Goal: Complete application form

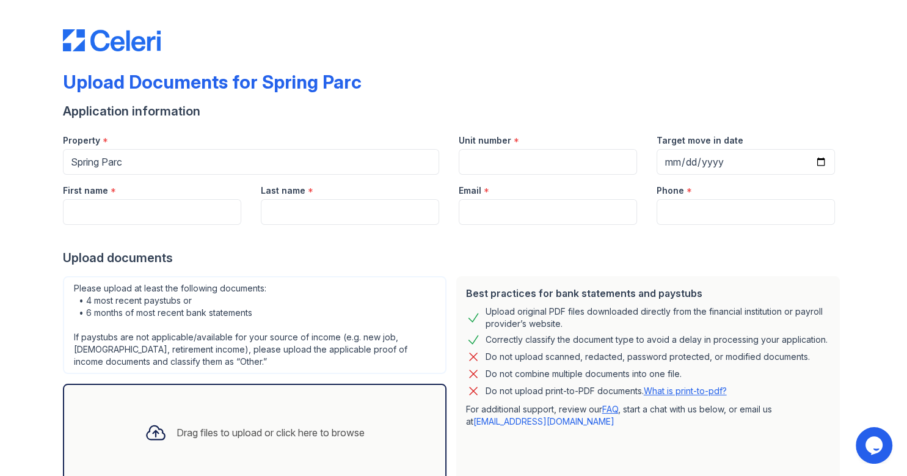
scroll to position [80, 0]
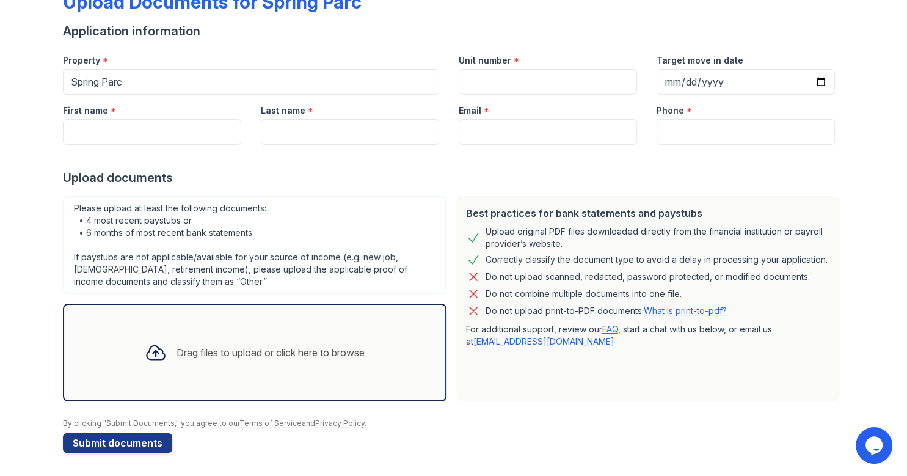
click at [274, 356] on div "Drag files to upload or click here to browse" at bounding box center [271, 352] width 188 height 15
click at [312, 326] on div "Drag files to upload or click here to browse" at bounding box center [255, 353] width 384 height 98
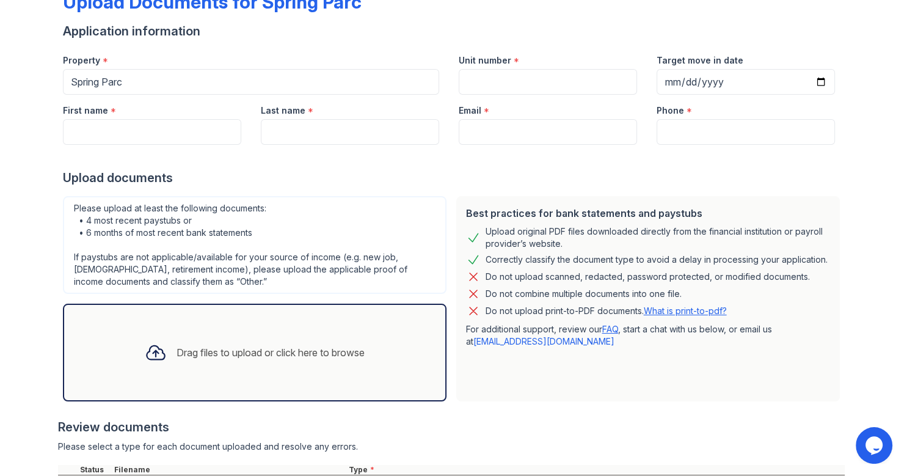
scroll to position [191, 0]
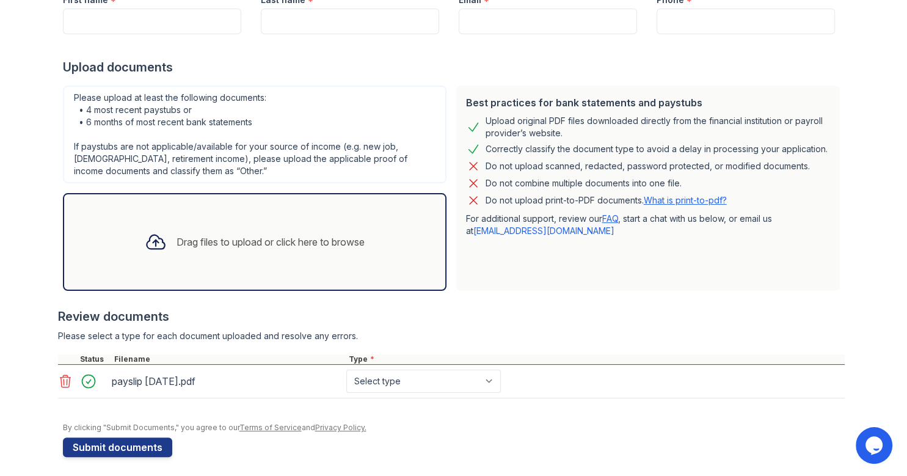
click at [235, 240] on div "Drag files to upload or click here to browse" at bounding box center [271, 242] width 188 height 15
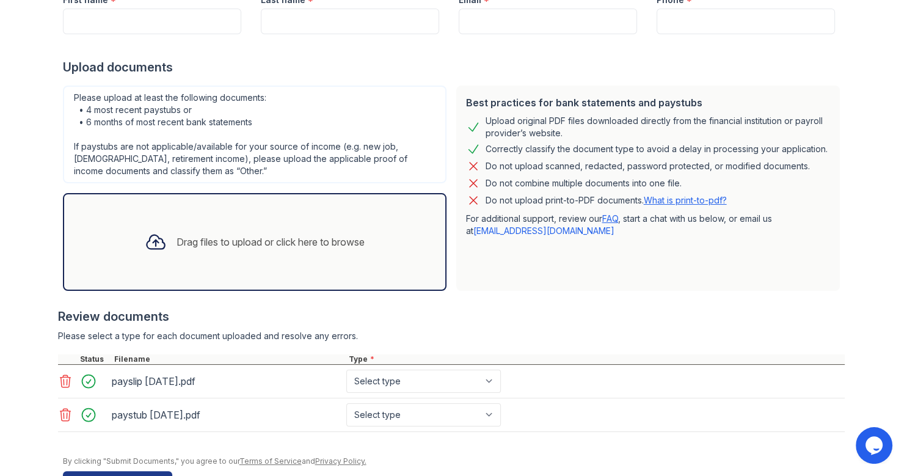
click at [157, 260] on div "Drag files to upload or click here to browse" at bounding box center [254, 242] width 239 height 42
click at [238, 256] on div "Drag files to upload or click here to browse" at bounding box center [254, 242] width 239 height 42
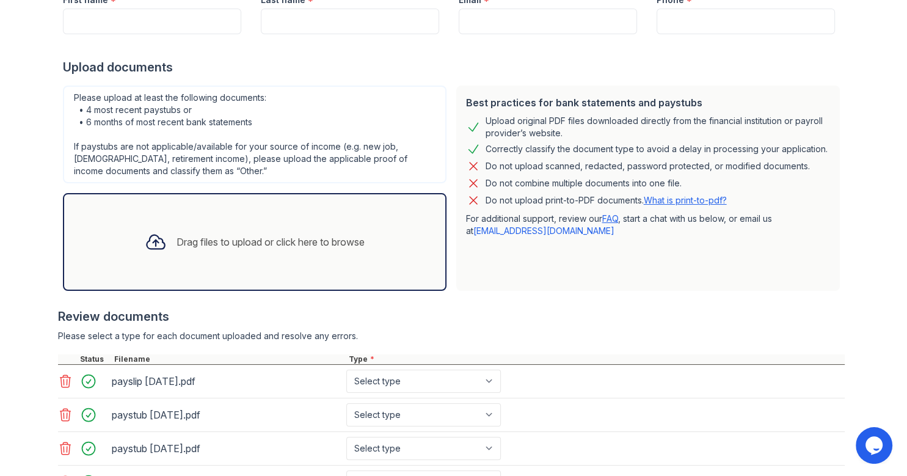
scroll to position [294, 0]
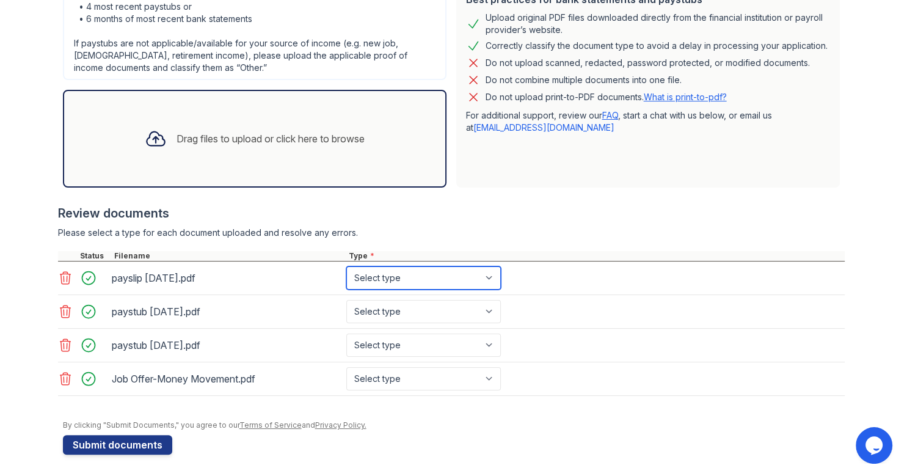
click at [346, 266] on select "Select type Paystub Bank Statement Offer Letter Tax Documents Benefit Award Let…" at bounding box center [423, 277] width 155 height 23
select select "paystub"
click option "Paystub" at bounding box center [0, 0] width 0 height 0
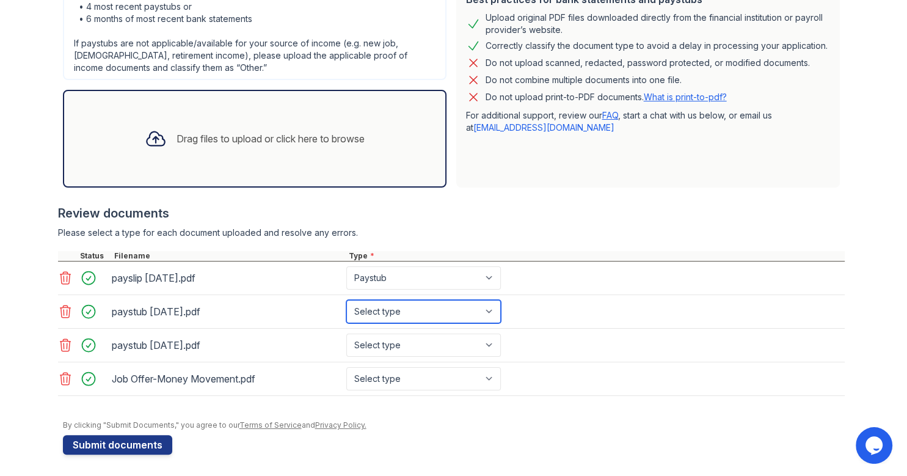
click at [346, 300] on select "Select type Paystub Bank Statement Offer Letter Tax Documents Benefit Award Let…" at bounding box center [423, 311] width 155 height 23
select select "paystub"
click option "Paystub" at bounding box center [0, 0] width 0 height 0
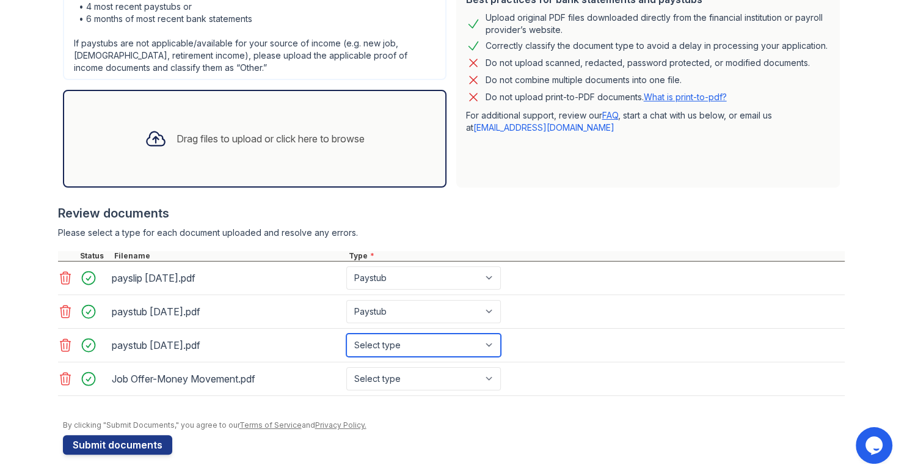
click at [346, 334] on select "Select type Paystub Bank Statement Offer Letter Tax Documents Benefit Award Let…" at bounding box center [423, 345] width 155 height 23
select select "paystub"
click option "Paystub" at bounding box center [0, 0] width 0 height 0
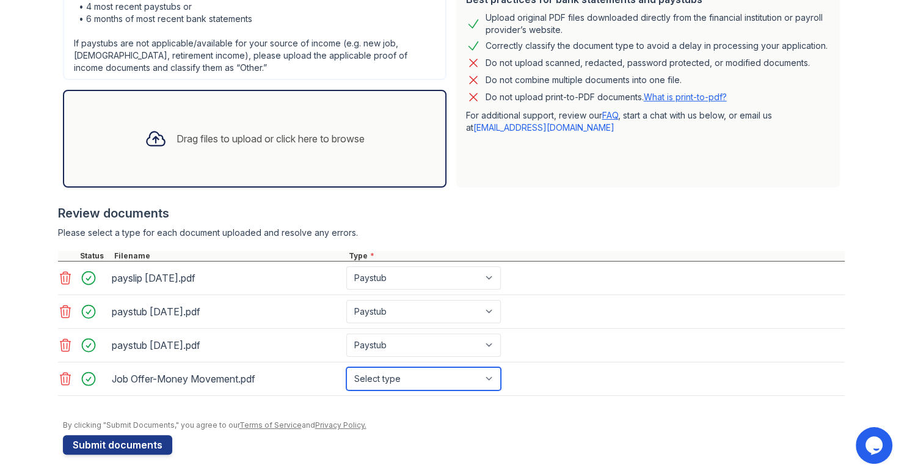
click at [346, 367] on select "Select type Paystub Bank Statement Offer Letter Tax Documents Benefit Award Let…" at bounding box center [423, 378] width 155 height 23
select select "offer_letter"
click option "Offer Letter" at bounding box center [0, 0] width 0 height 0
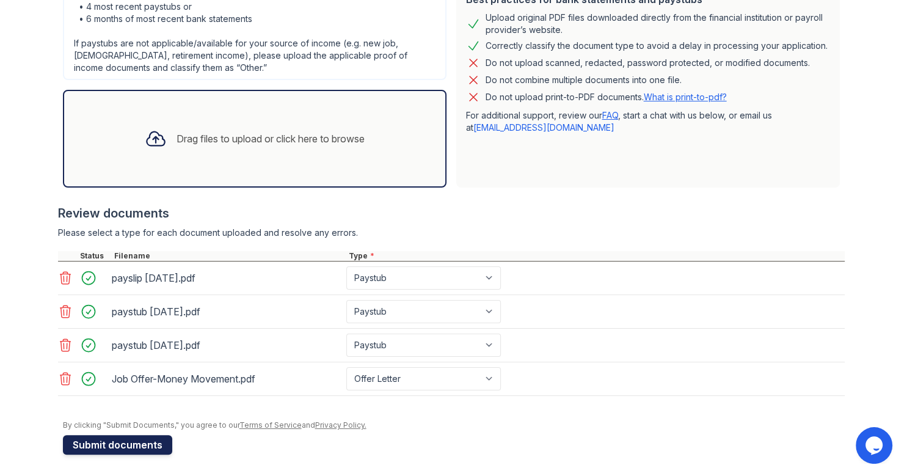
click at [136, 442] on button "Submit documents" at bounding box center [117, 445] width 109 height 20
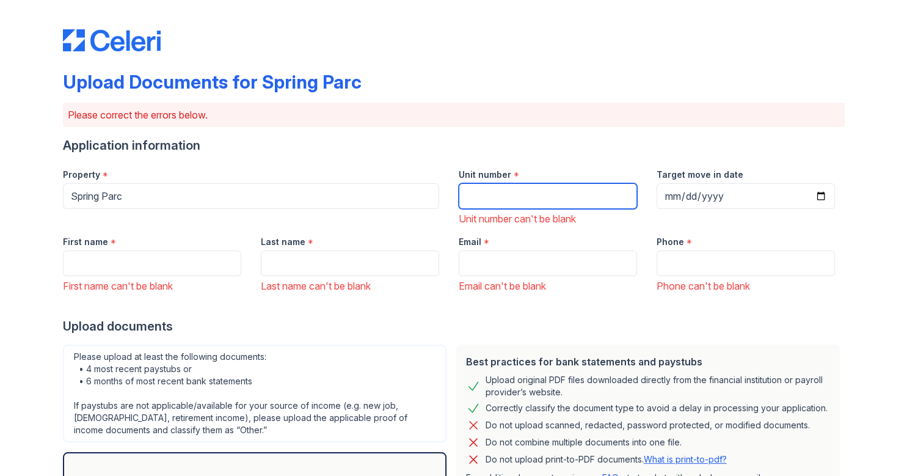
click at [519, 197] on input "Unit number" at bounding box center [548, 196] width 178 height 26
type input "304"
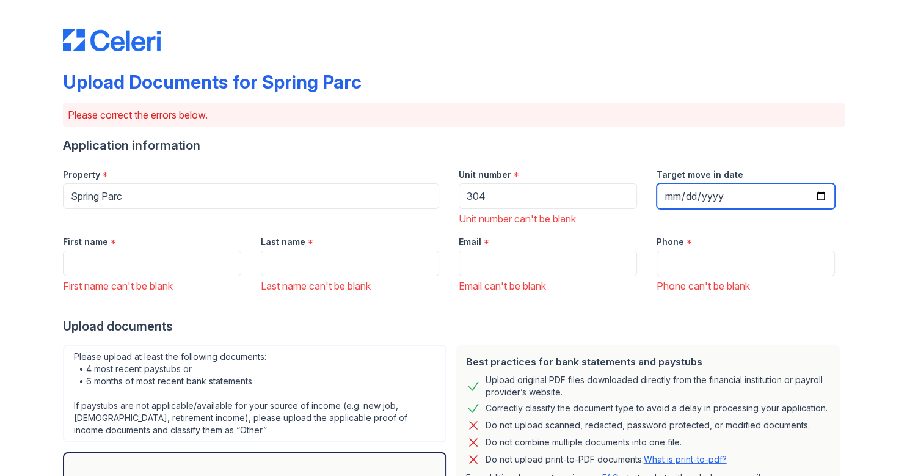
click at [688, 194] on input "Target move in date" at bounding box center [746, 196] width 178 height 26
type input "[DATE]"
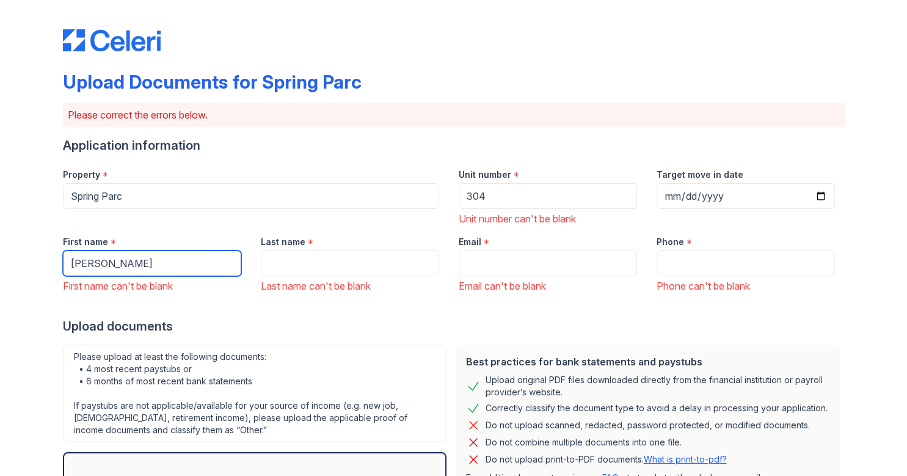
type input "[PERSON_NAME]"
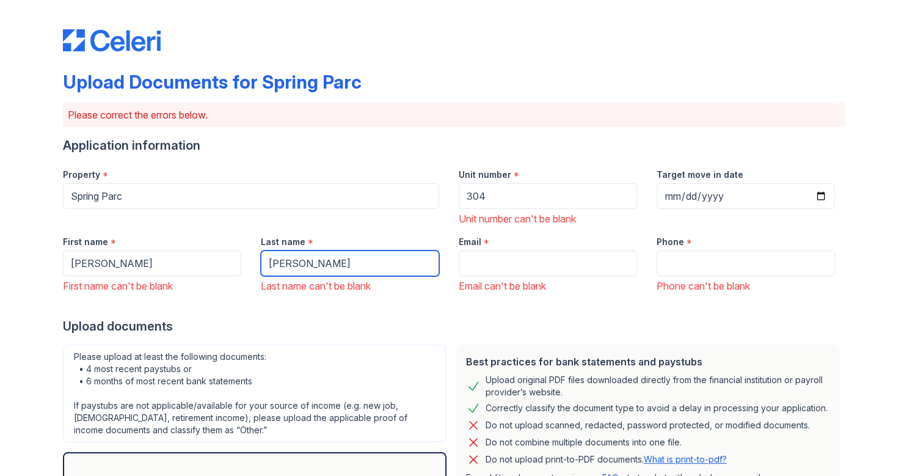
type input "[PERSON_NAME]"
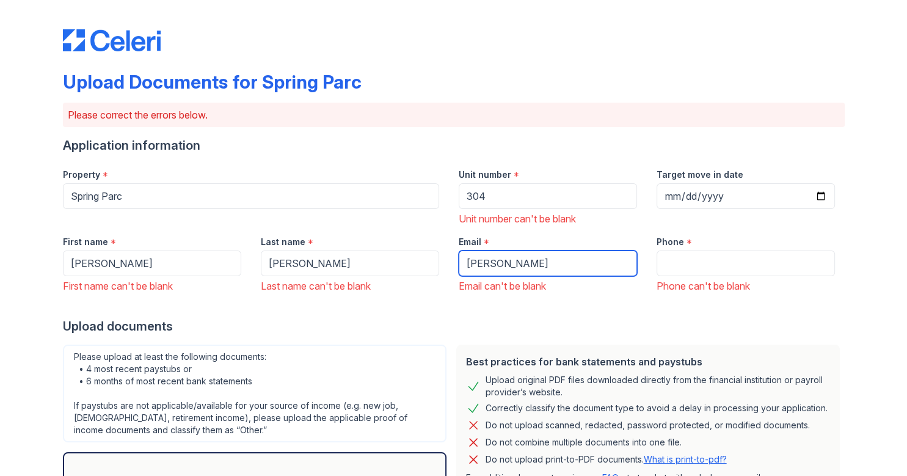
type input "[EMAIL_ADDRESS][DOMAIN_NAME]"
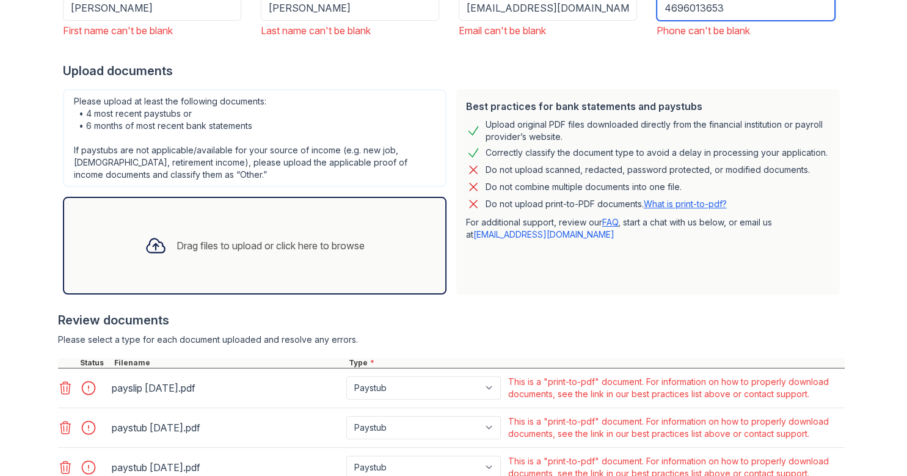
scroll to position [420, 0]
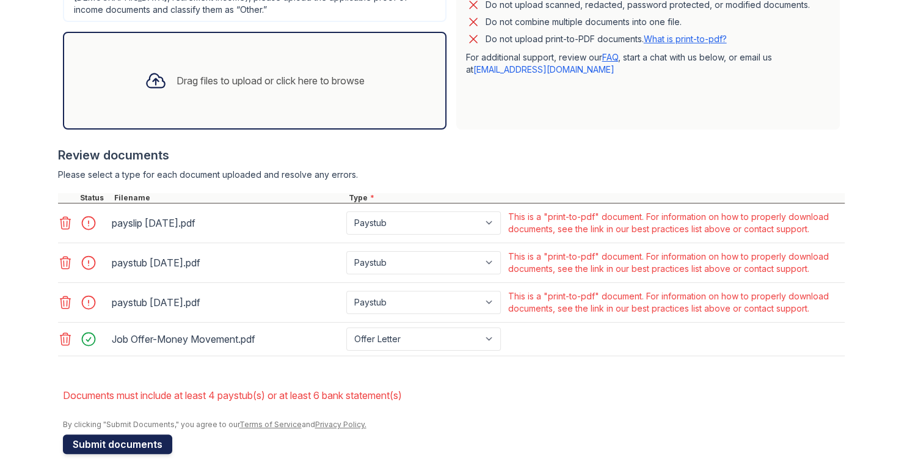
type input "4696013653"
click at [131, 440] on button "Submit documents" at bounding box center [117, 444] width 109 height 20
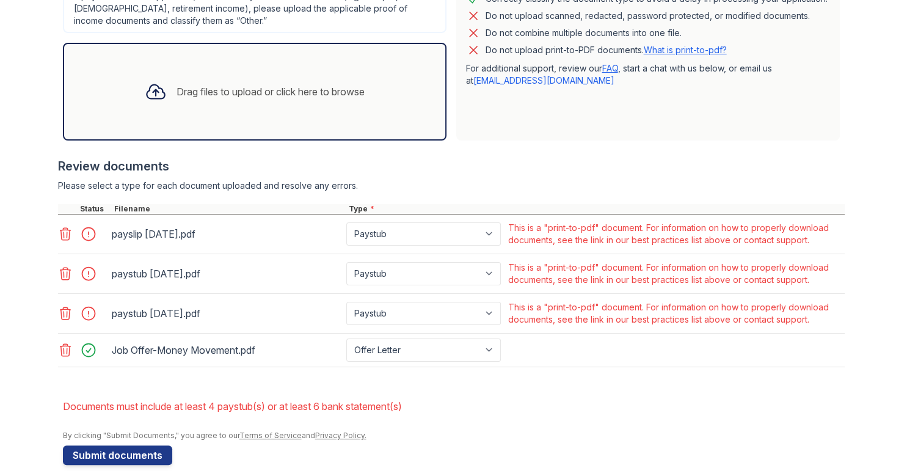
scroll to position [386, 0]
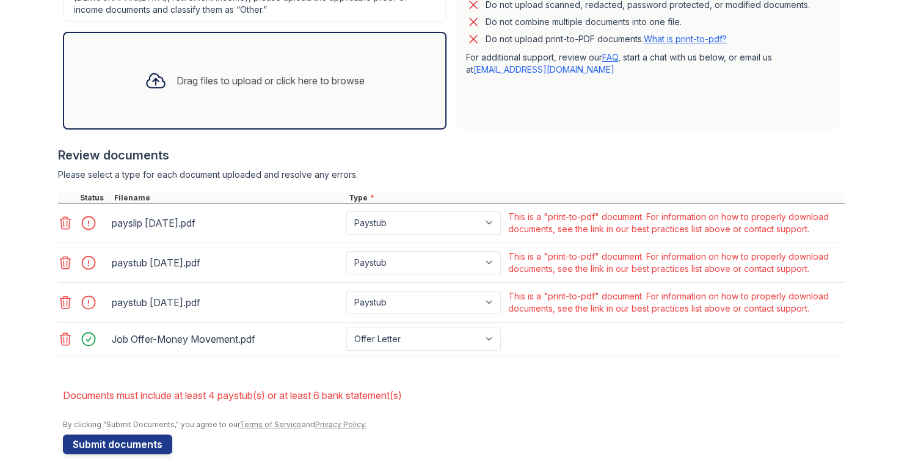
click at [70, 222] on icon at bounding box center [65, 223] width 15 height 15
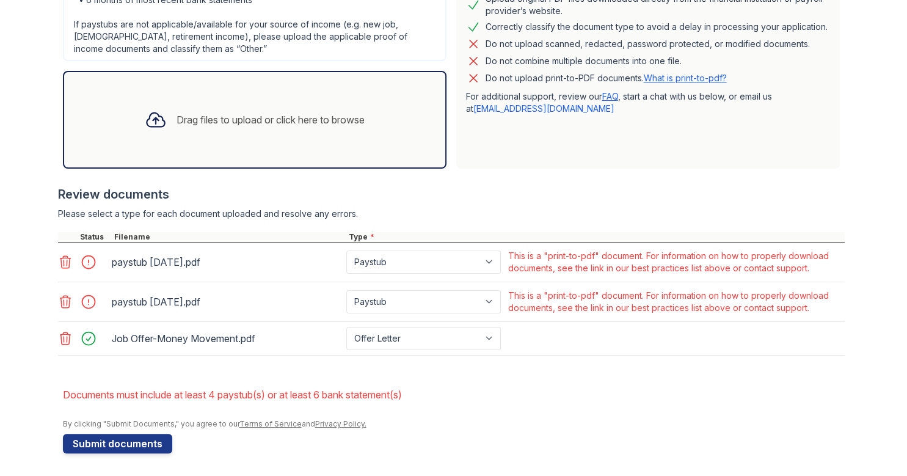
click at [68, 254] on div at bounding box center [66, 262] width 17 height 17
click at [67, 260] on icon at bounding box center [65, 262] width 10 height 12
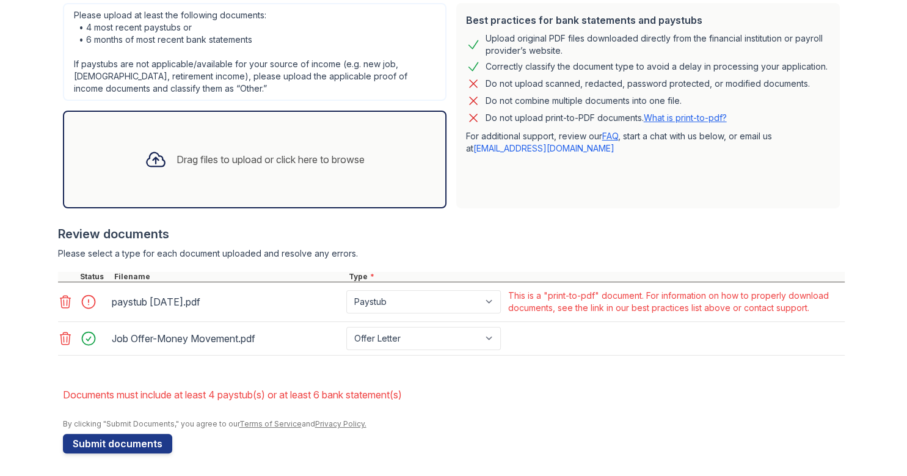
click at [65, 296] on icon at bounding box center [65, 302] width 10 height 12
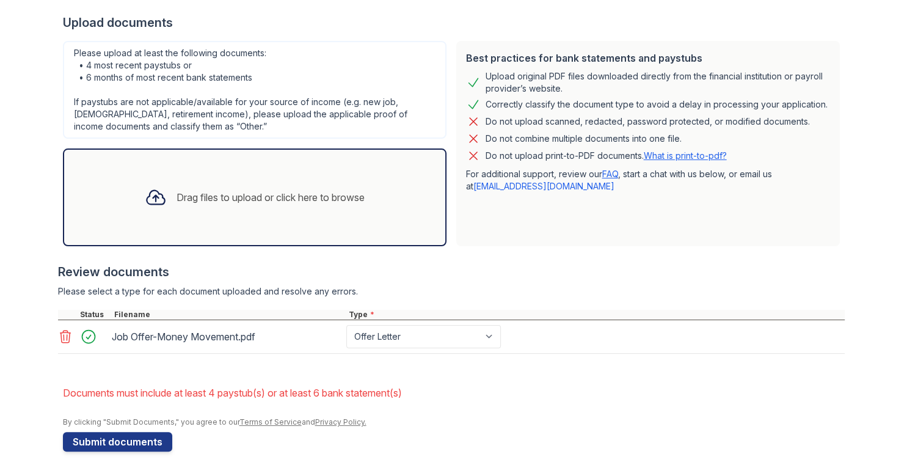
scroll to position [268, 0]
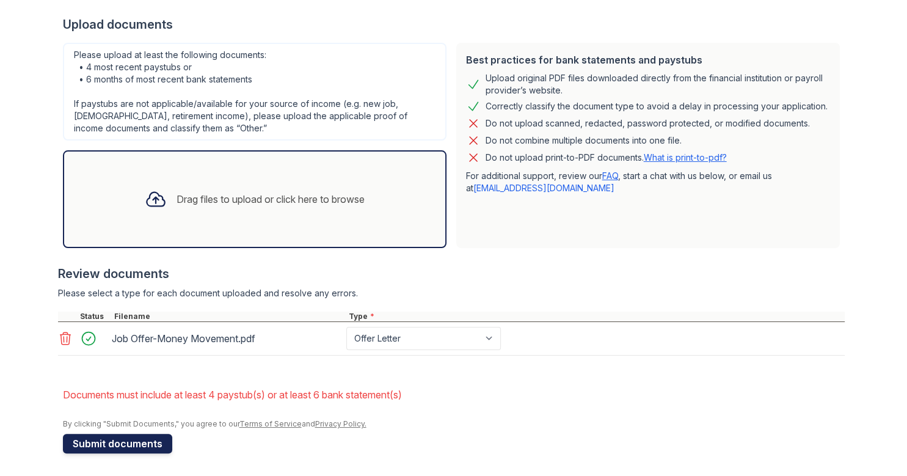
click at [145, 436] on button "Submit documents" at bounding box center [117, 444] width 109 height 20
